Goal: Find specific page/section: Find specific page/section

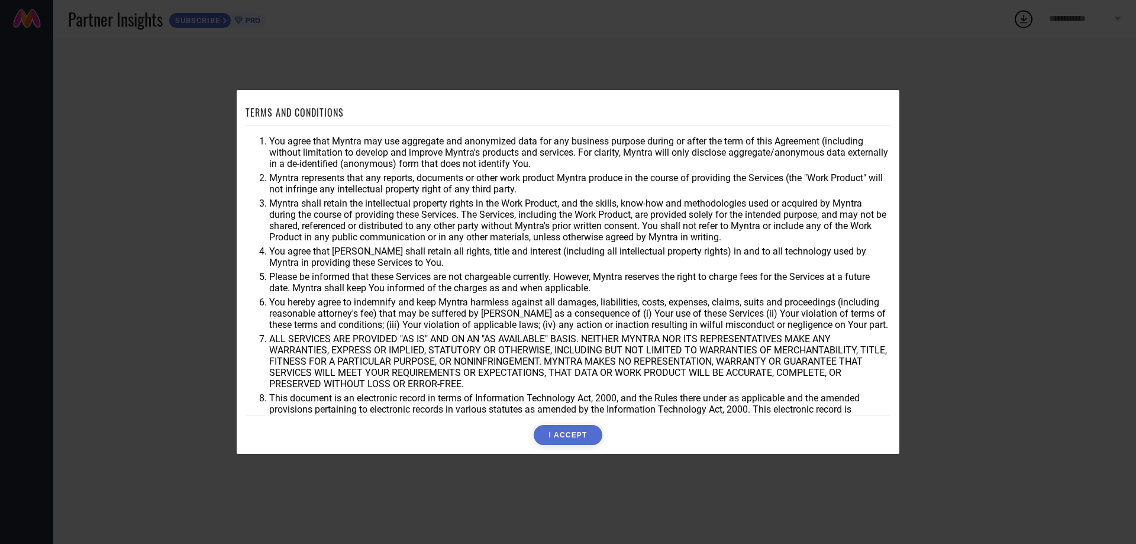
click at [566, 433] on button "I ACCEPT" at bounding box center [568, 435] width 68 height 20
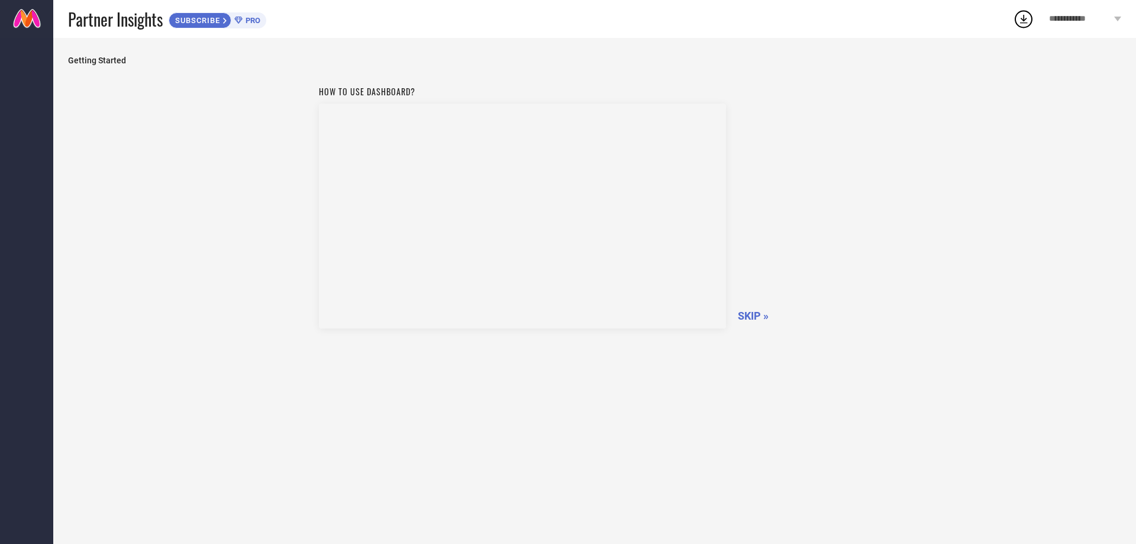
click at [749, 314] on span "SKIP »" at bounding box center [753, 315] width 31 height 12
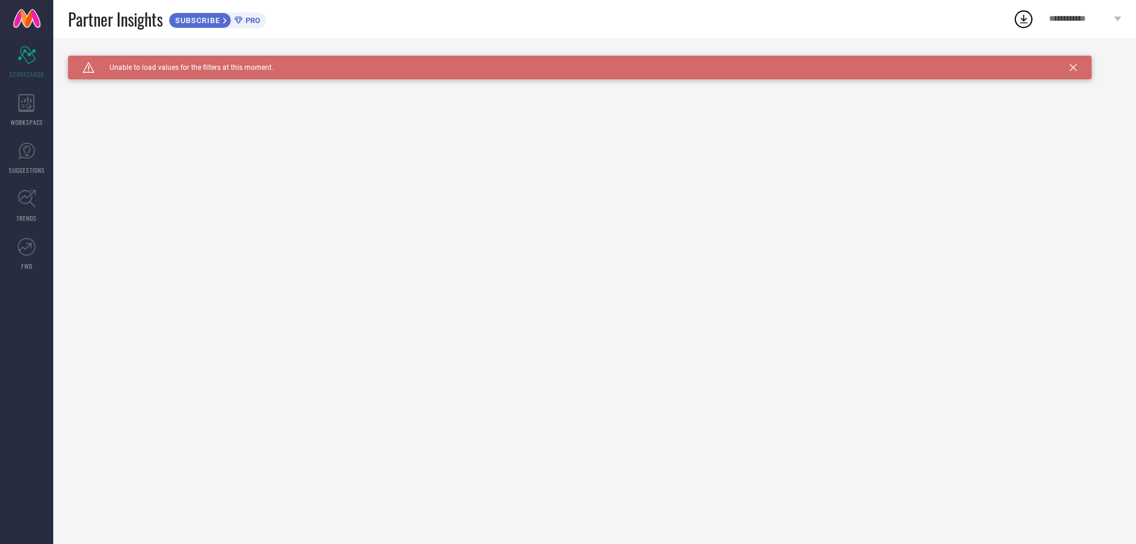
click at [1078, 68] on div "Caution Created with Sketch. Unable to load values for the filters at this mome…" at bounding box center [580, 68] width 1024 height 24
click at [1074, 67] on icon at bounding box center [1073, 67] width 7 height 7
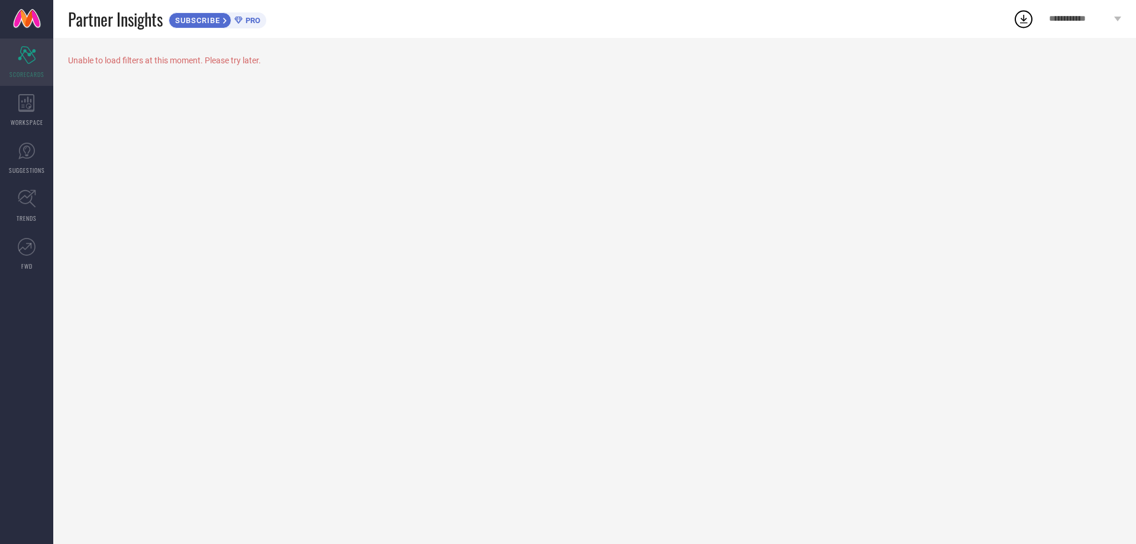
click at [27, 56] on icon "Scorecard" at bounding box center [27, 55] width 18 height 18
click at [1024, 22] on icon at bounding box center [1023, 18] width 21 height 21
